Goal: Check status: Check status

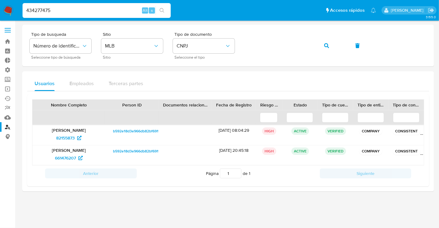
type input "434277475"
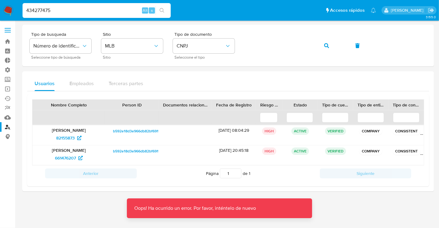
click at [58, 9] on input "434277475" at bounding box center [97, 10] width 148 height 8
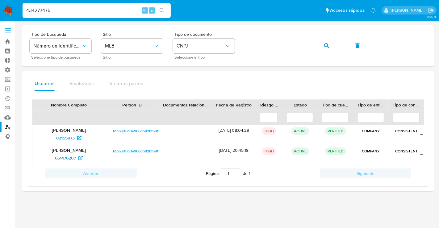
click at [86, 10] on input "434277475" at bounding box center [97, 10] width 148 height 8
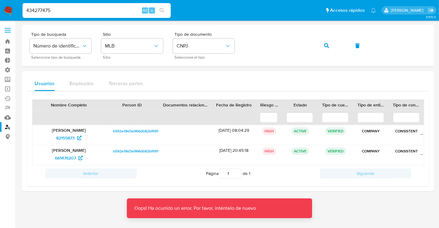
click at [86, 11] on input "434277475" at bounding box center [97, 10] width 148 height 8
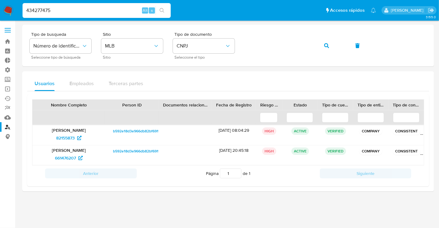
click at [62, 12] on input "434277475" at bounding box center [97, 10] width 148 height 8
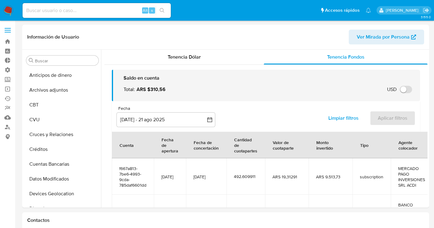
select select "10"
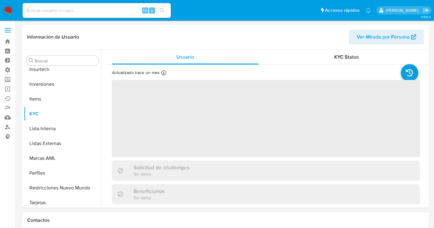
scroll to position [290, 0]
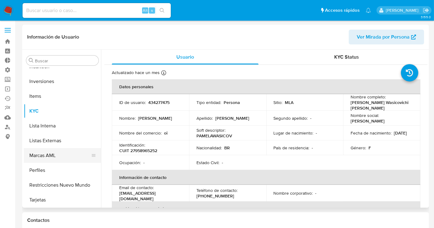
select select "10"
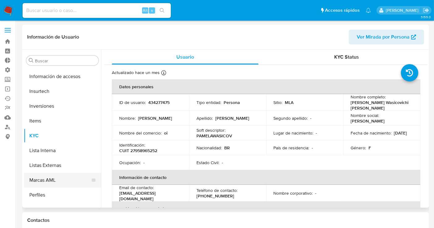
scroll to position [256, 0]
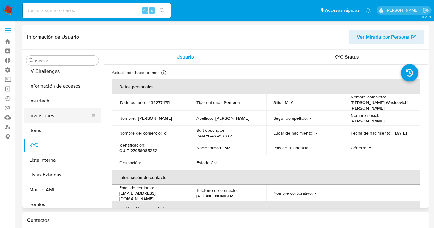
click at [59, 119] on button "Inversiones" at bounding box center [60, 115] width 72 height 15
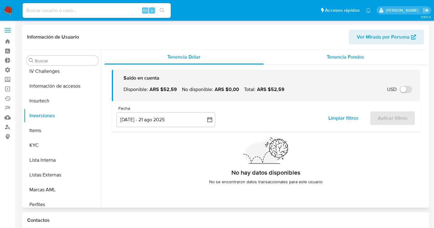
click at [351, 61] on div "Tenencia Fondos" at bounding box center [346, 57] width 164 height 15
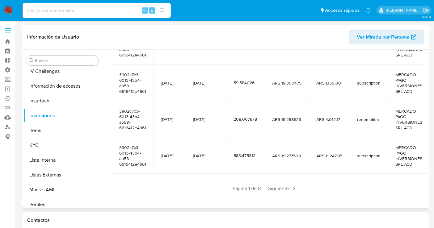
scroll to position [170, 0]
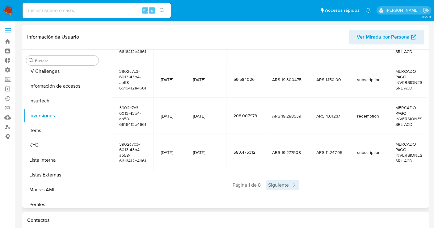
click at [271, 188] on span "Siguiente" at bounding box center [282, 185] width 33 height 10
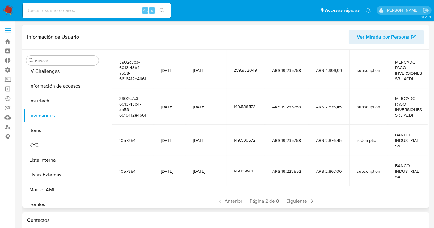
scroll to position [159, 0]
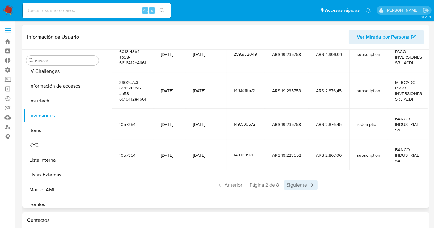
click at [303, 186] on span "Siguiente" at bounding box center [300, 185] width 33 height 10
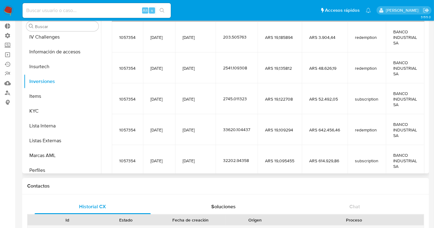
scroll to position [137, 0]
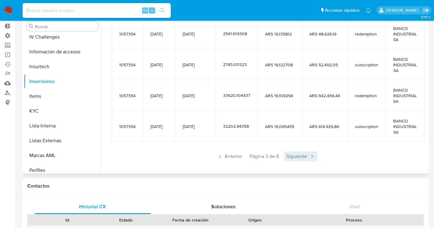
click at [294, 153] on span "Siguiente" at bounding box center [300, 157] width 33 height 10
click at [295, 152] on span "Siguiente" at bounding box center [300, 157] width 33 height 10
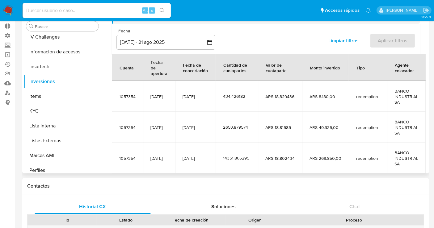
scroll to position [34, 0]
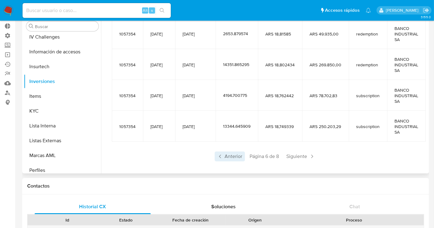
click at [236, 153] on span "Anterior" at bounding box center [230, 157] width 30 height 10
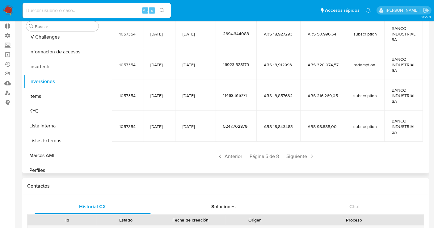
click at [236, 153] on span "Anterior" at bounding box center [230, 157] width 30 height 10
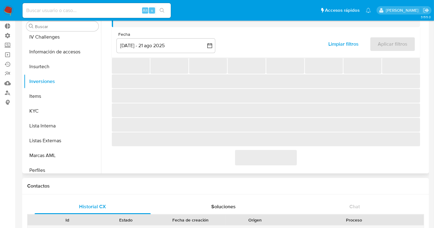
scroll to position [137, 0]
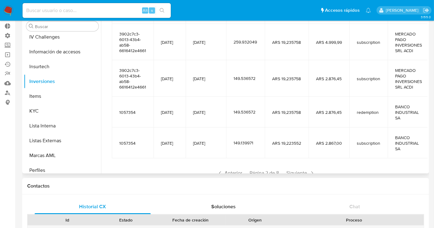
click at [236, 153] on td "149.139971" at bounding box center [245, 143] width 39 height 31
click at [236, 171] on span "Anterior" at bounding box center [230, 173] width 30 height 10
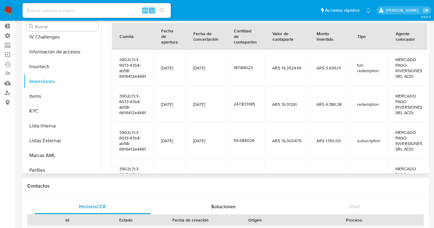
scroll to position [68, 0]
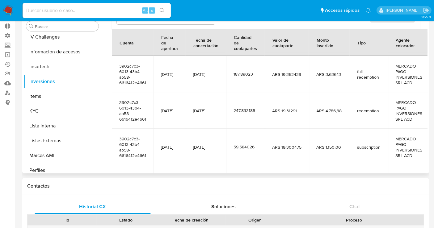
click at [369, 77] on span "full-redemption" at bounding box center [368, 74] width 23 height 11
click at [382, 84] on td "full-redemption" at bounding box center [369, 74] width 38 height 36
drag, startPoint x: 382, startPoint y: 78, endPoint x: 359, endPoint y: 71, distance: 23.6
click at [359, 71] on td "full-redemption" at bounding box center [369, 74] width 38 height 36
